Goal: Task Accomplishment & Management: Complete application form

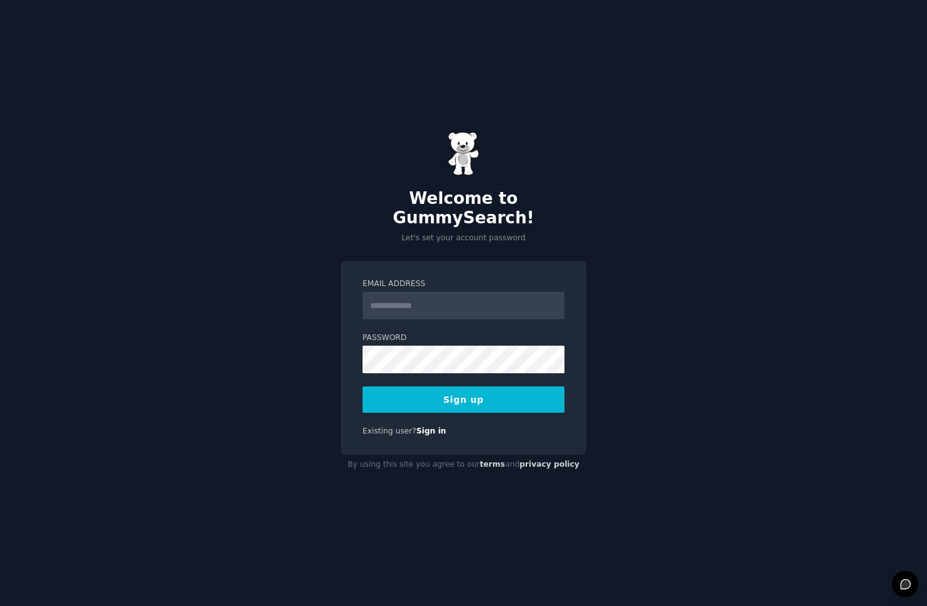
type input "**********"
click at [473, 399] on button "Sign up" at bounding box center [463, 399] width 202 height 26
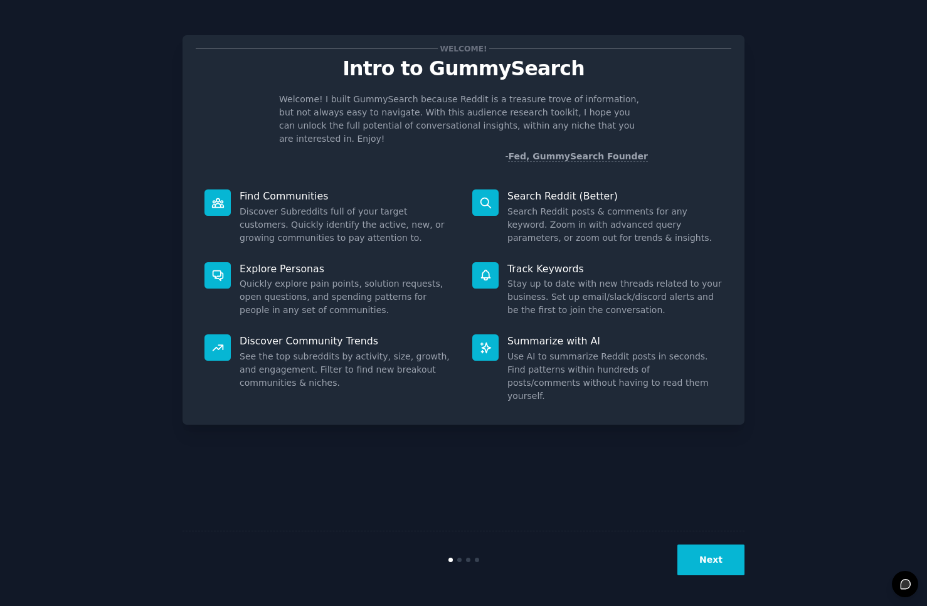
click at [718, 560] on button "Next" at bounding box center [710, 559] width 67 height 31
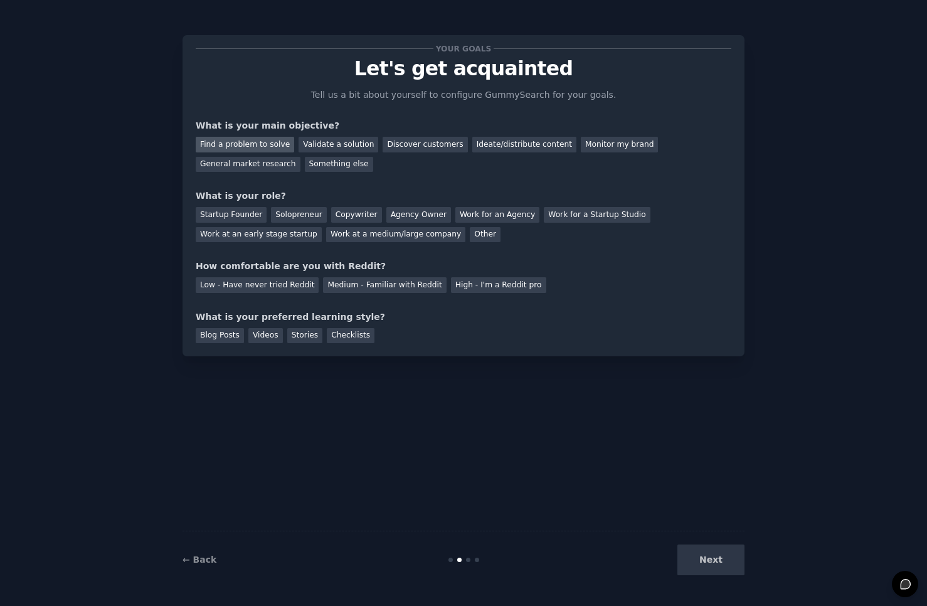
click at [236, 140] on div "Find a problem to solve" at bounding box center [245, 145] width 98 height 16
click at [277, 211] on div "Solopreneur" at bounding box center [298, 215] width 55 height 16
click at [371, 285] on div "Medium - Familiar with Reddit" at bounding box center [384, 285] width 123 height 16
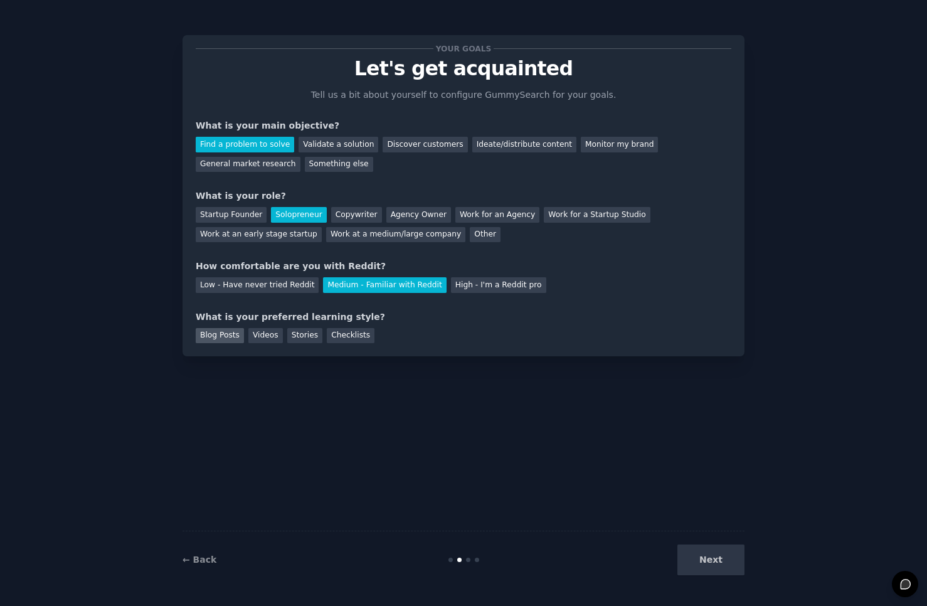
click at [216, 334] on div "Blog Posts" at bounding box center [220, 336] width 48 height 16
click at [709, 559] on button "Next" at bounding box center [710, 559] width 67 height 31
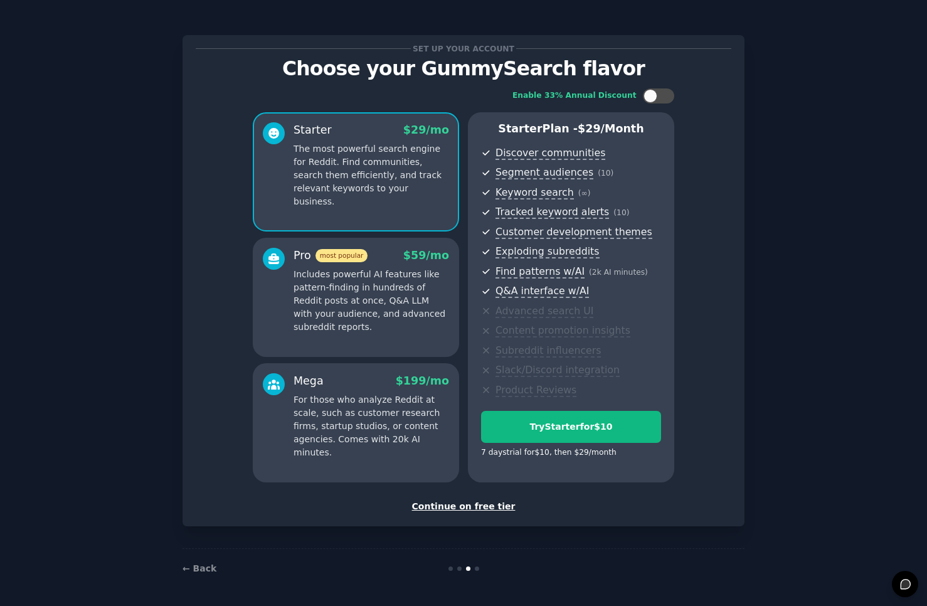
click at [457, 503] on div "Continue on free tier" at bounding box center [464, 506] width 536 height 13
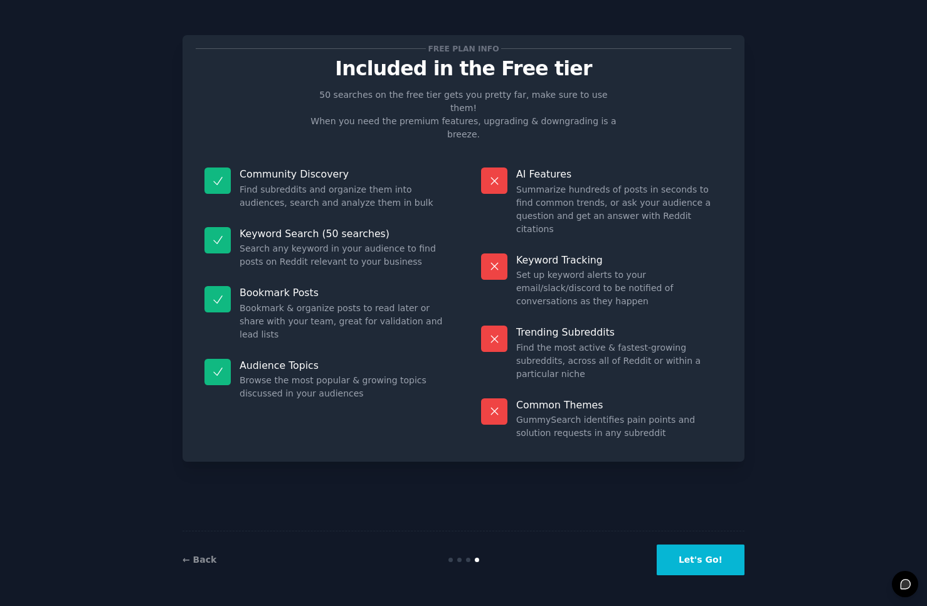
click at [704, 565] on button "Let's Go!" at bounding box center [701, 559] width 88 height 31
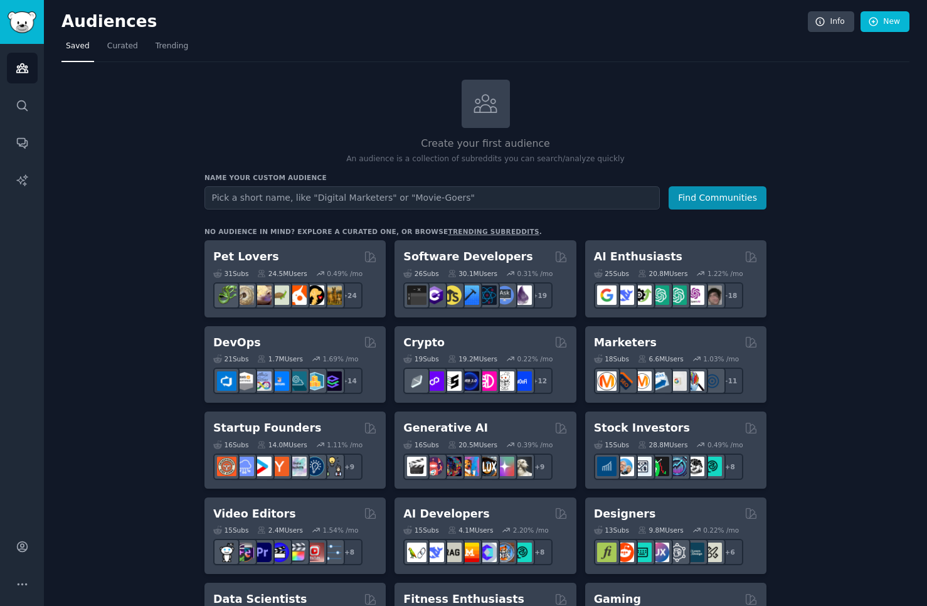
click at [273, 193] on input "text" at bounding box center [431, 197] width 455 height 23
